Goal: Task Accomplishment & Management: Use online tool/utility

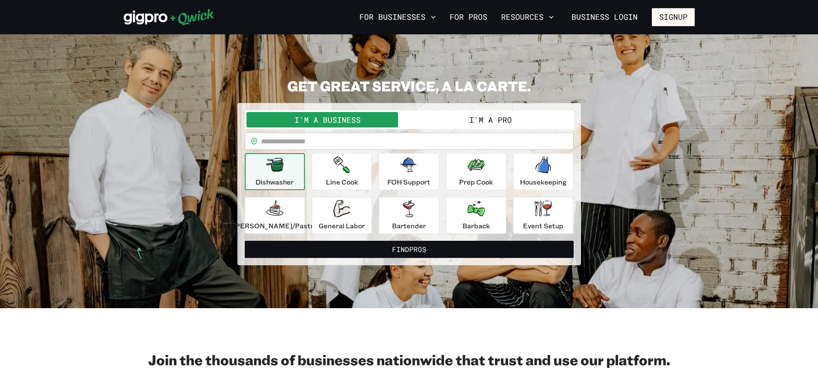
click at [510, 121] on button "I'm a Pro" at bounding box center [490, 119] width 163 height 15
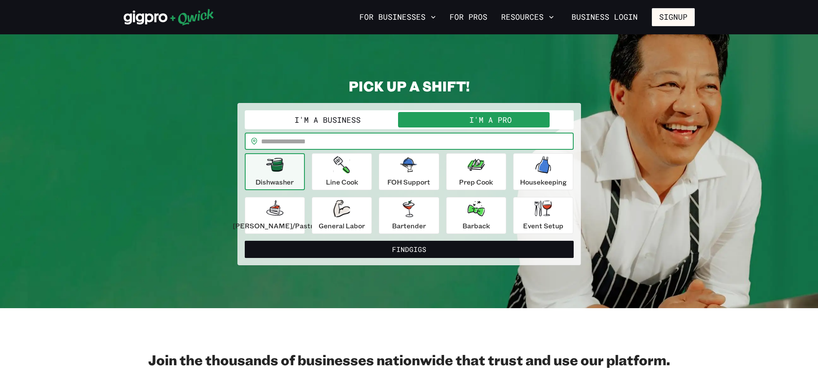
click at [323, 140] on input "text" at bounding box center [417, 141] width 313 height 17
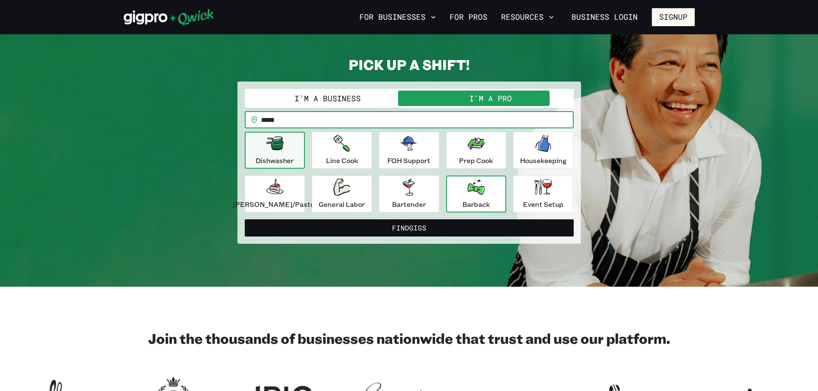
scroll to position [11, 0]
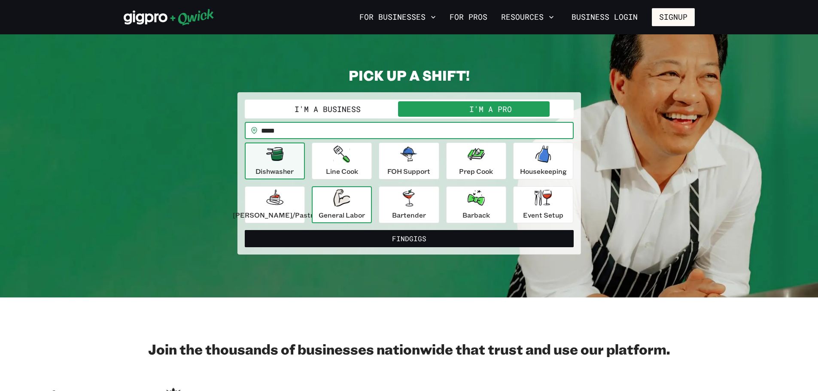
type input "*****"
click at [345, 210] on p "General Labor" at bounding box center [342, 215] width 46 height 10
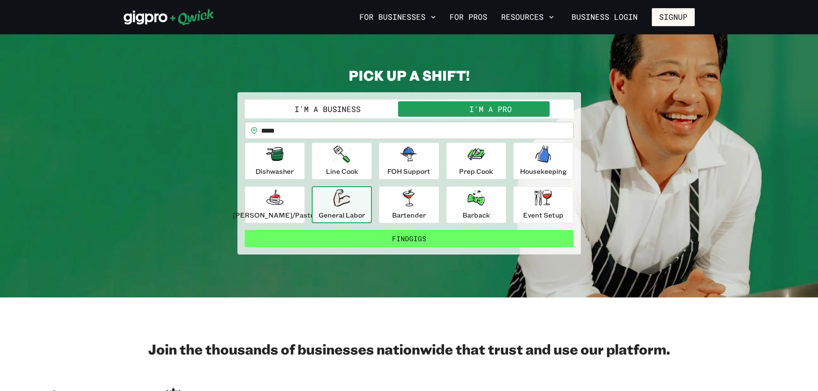
click at [431, 240] on button "Find Gigs" at bounding box center [409, 238] width 329 height 17
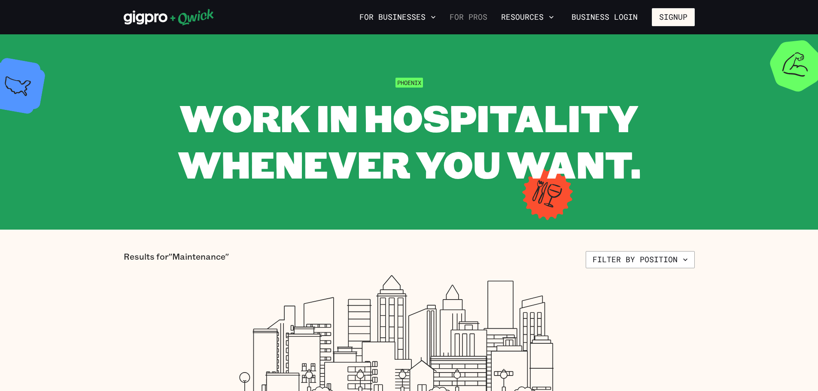
click at [483, 18] on link "For Pros" at bounding box center [468, 17] width 45 height 15
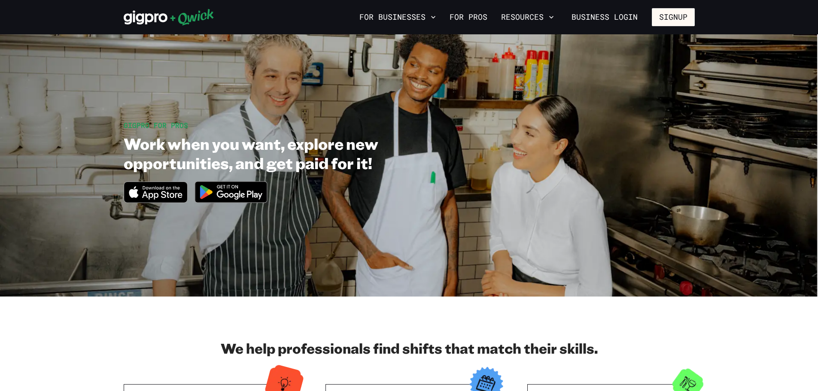
click at [483, 18] on link "For Pros" at bounding box center [468, 17] width 45 height 15
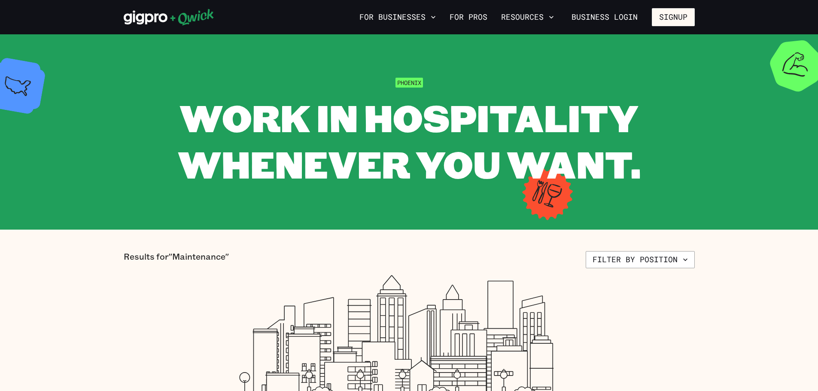
scroll to position [11, 0]
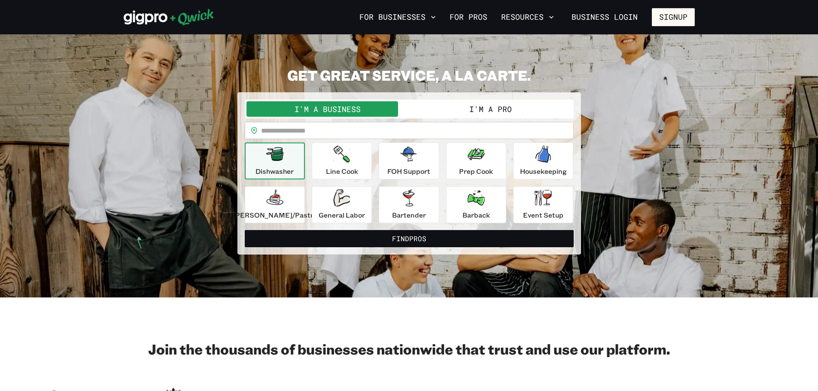
click at [526, 116] on button "I'm a Pro" at bounding box center [490, 108] width 163 height 15
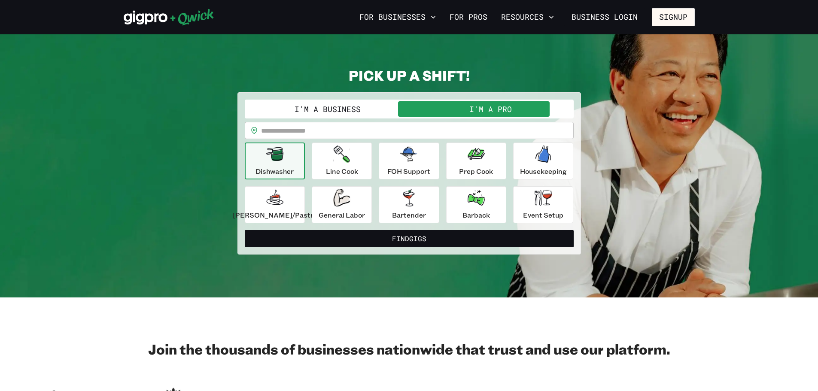
click at [458, 126] on input "text" at bounding box center [417, 130] width 313 height 17
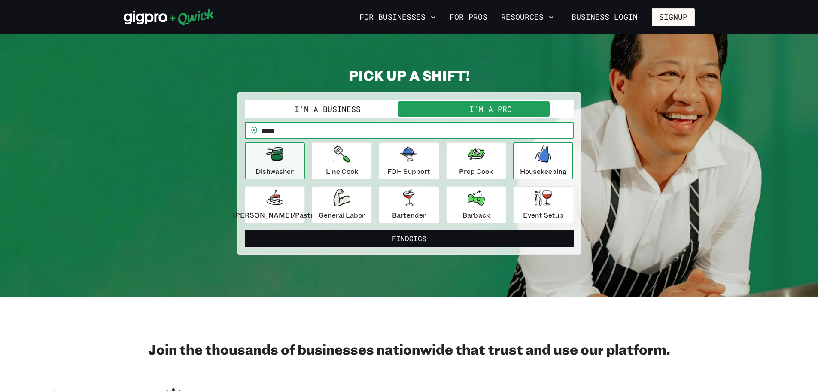
type input "*****"
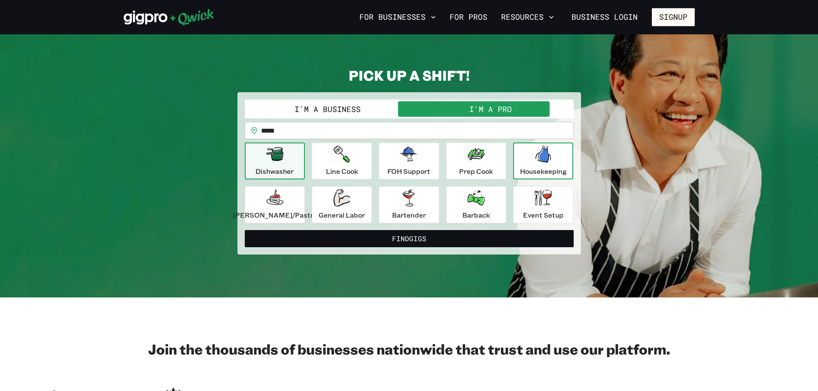
click at [538, 162] on icon "button" at bounding box center [543, 154] width 15 height 17
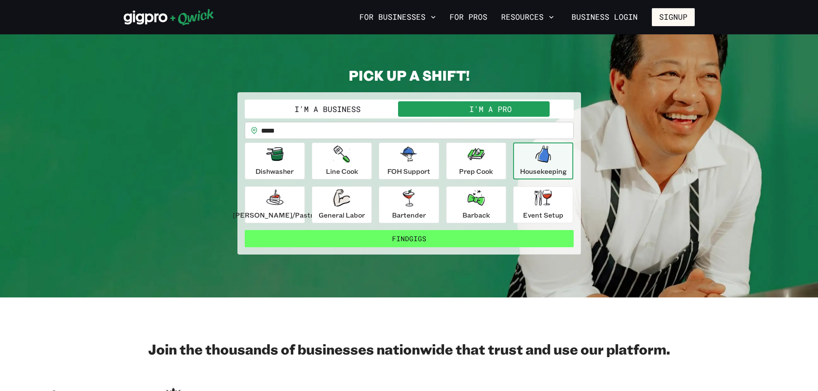
click at [480, 238] on button "Find Gigs" at bounding box center [409, 238] width 329 height 17
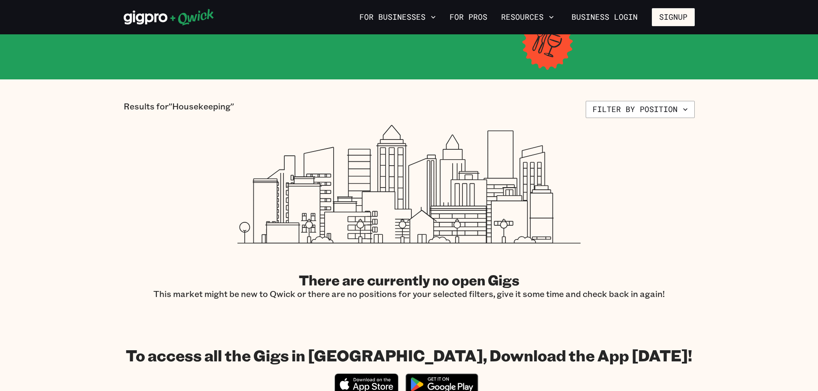
scroll to position [258, 0]
